Goal: Transaction & Acquisition: Obtain resource

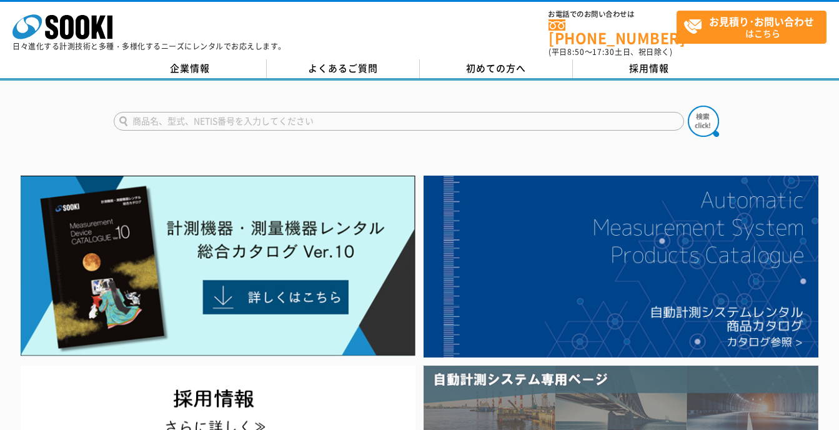
scroll to position [104, 0]
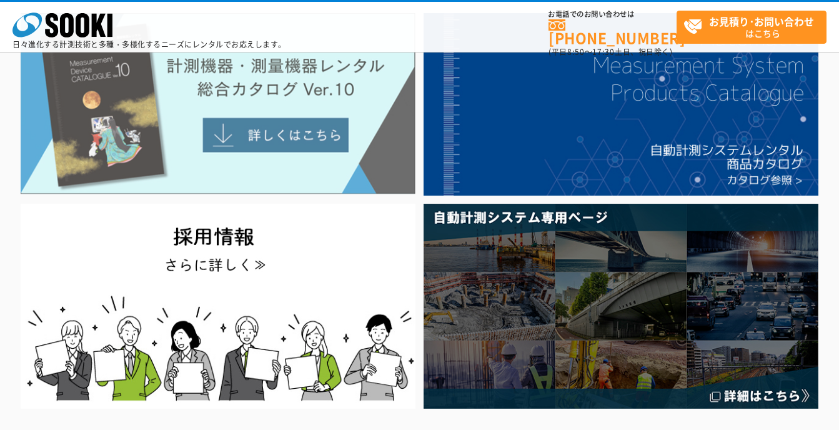
click at [334, 135] on img at bounding box center [218, 103] width 395 height 181
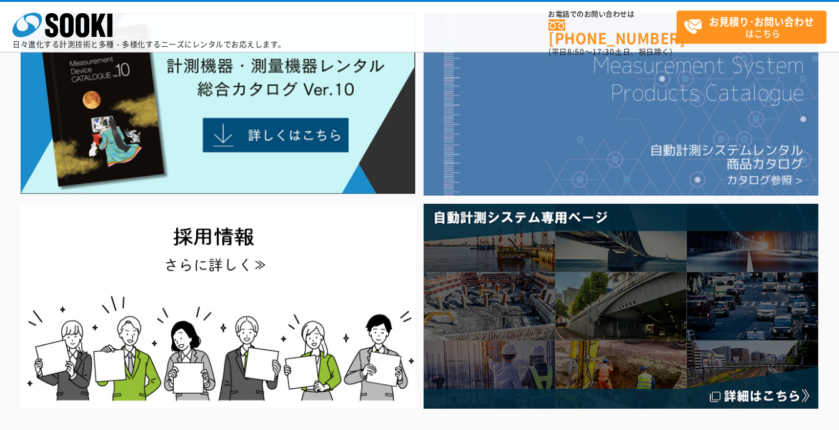
scroll to position [0, 0]
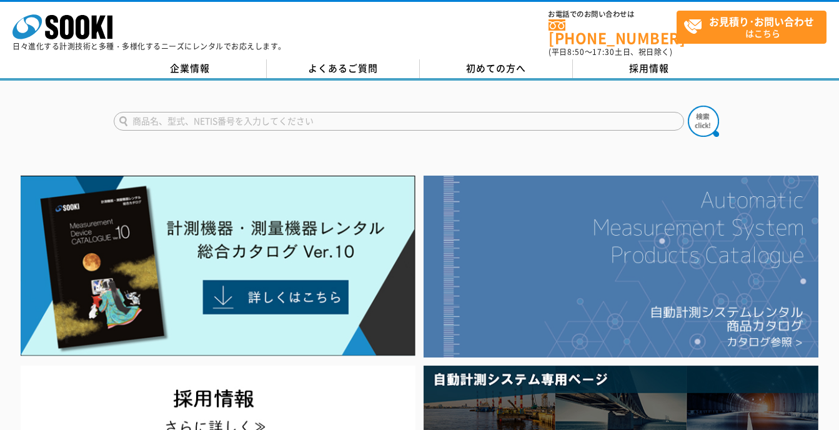
click at [703, 272] on img at bounding box center [621, 267] width 395 height 182
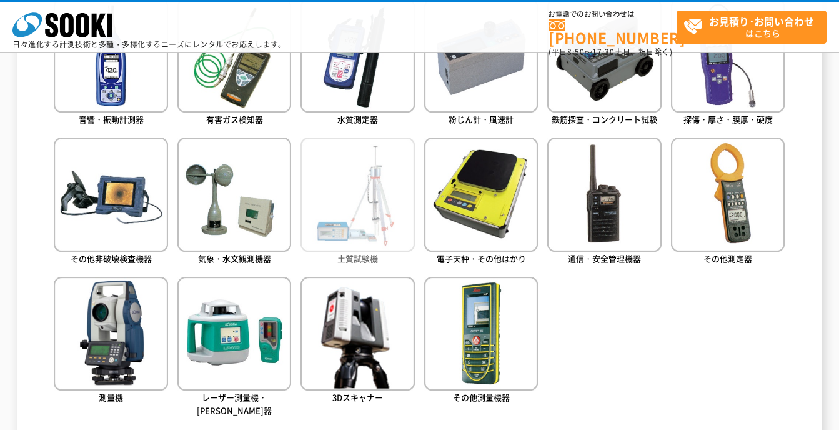
scroll to position [625, 0]
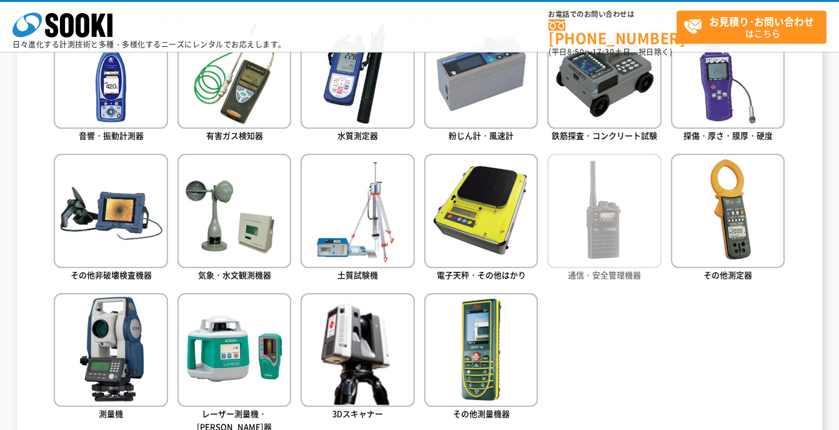
click at [594, 217] on img at bounding box center [604, 211] width 114 height 114
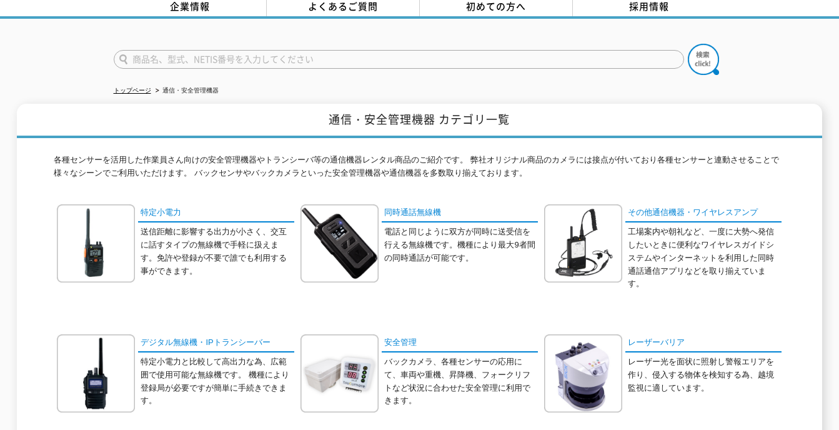
scroll to position [104, 0]
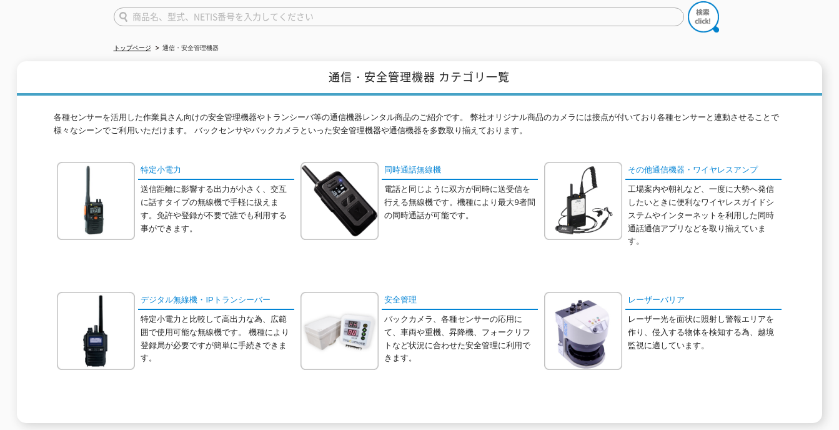
click at [453, 185] on p "電話と同じように双方が同時に送受信を行える無線機です。機種により最大9者間の同時通話が可能です。" at bounding box center [461, 202] width 154 height 39
click at [364, 202] on img at bounding box center [340, 201] width 78 height 78
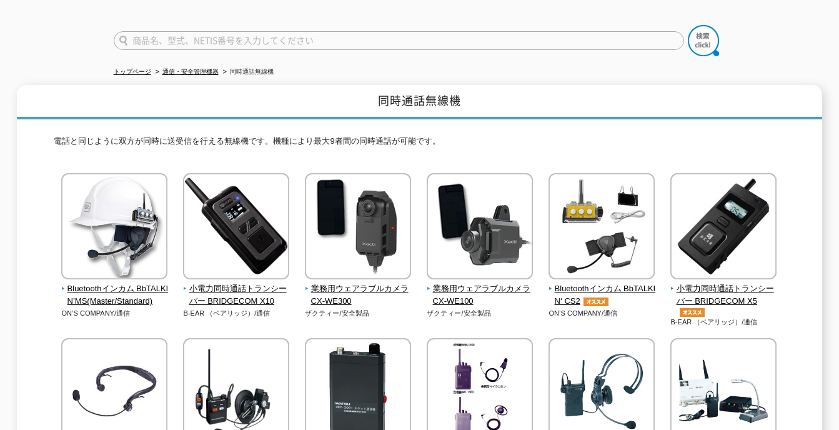
scroll to position [104, 0]
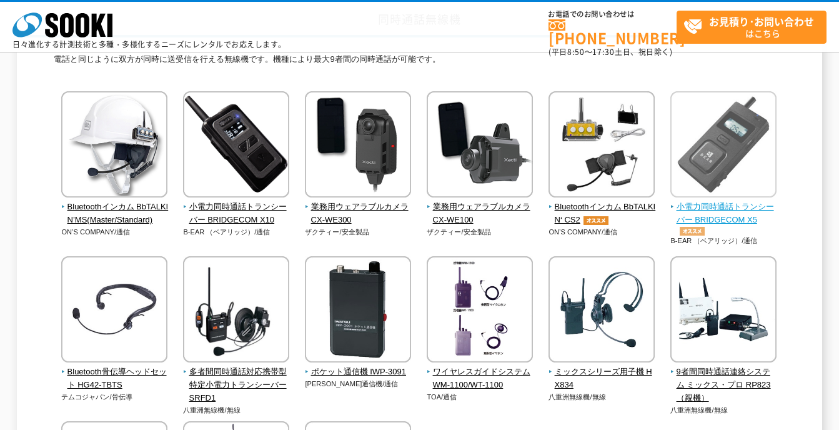
click at [721, 206] on span "小電力同時通話トランシーバー BRIDGECOM X5" at bounding box center [723, 218] width 107 height 35
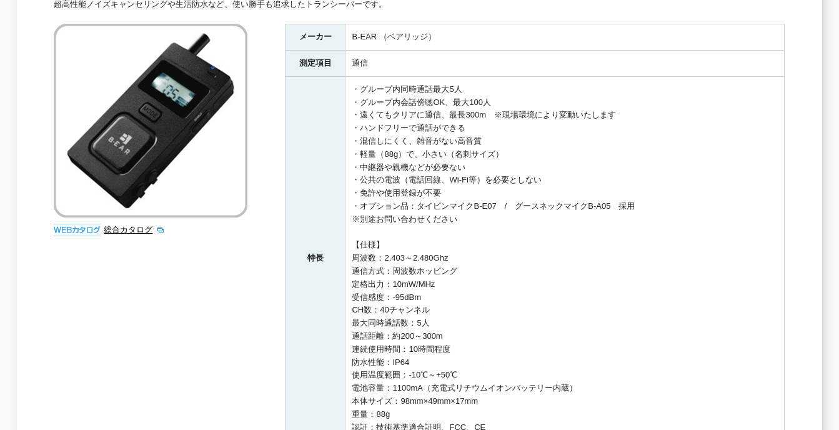
scroll to position [445, 0]
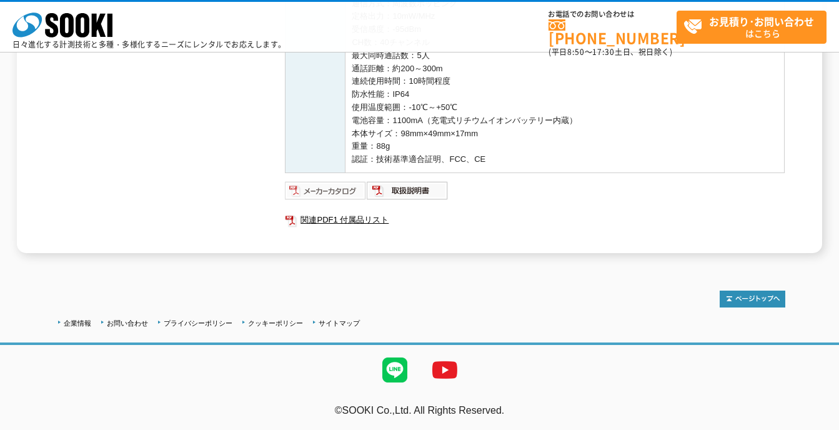
click at [316, 193] on img at bounding box center [326, 191] width 82 height 20
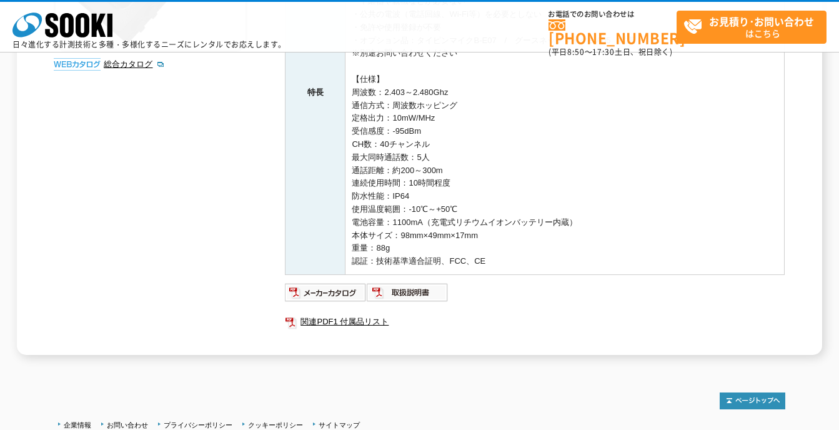
scroll to position [341, 0]
click at [359, 323] on link "関連PDF1 付属品リスト" at bounding box center [535, 324] width 500 height 16
